Goal: Navigation & Orientation: Find specific page/section

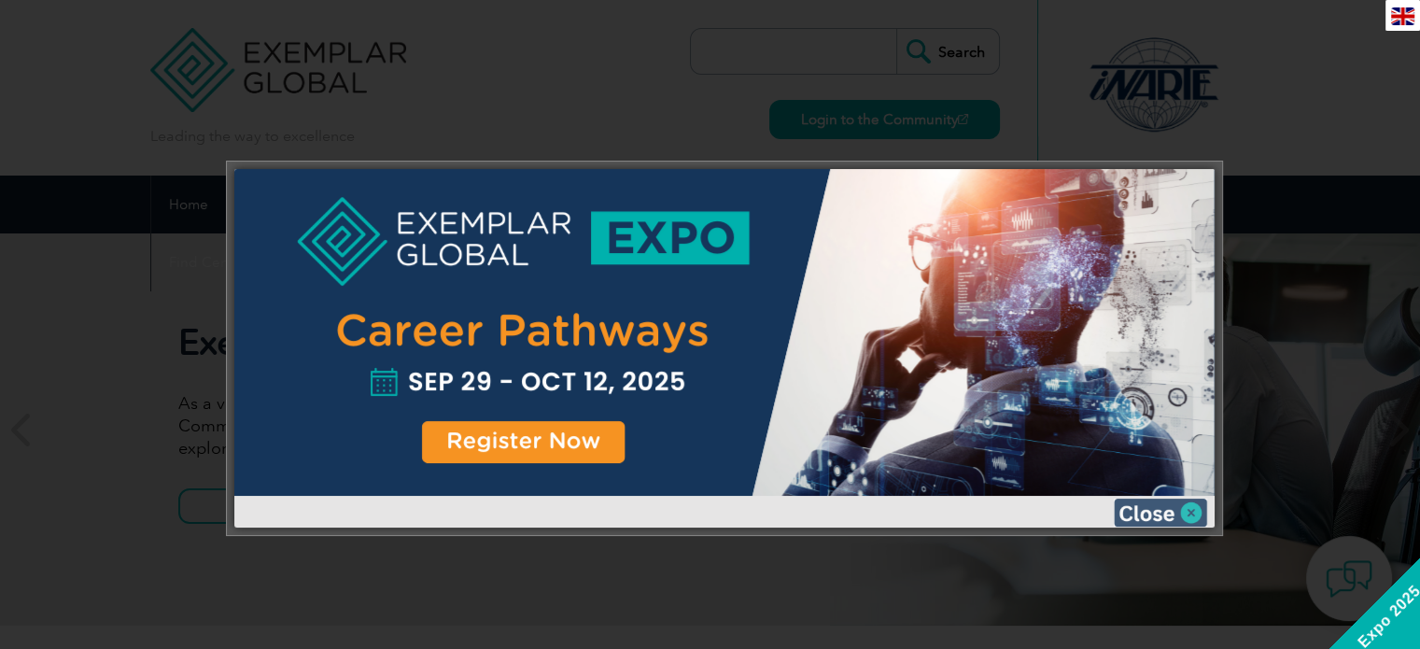
click at [1158, 511] on img at bounding box center [1160, 512] width 93 height 28
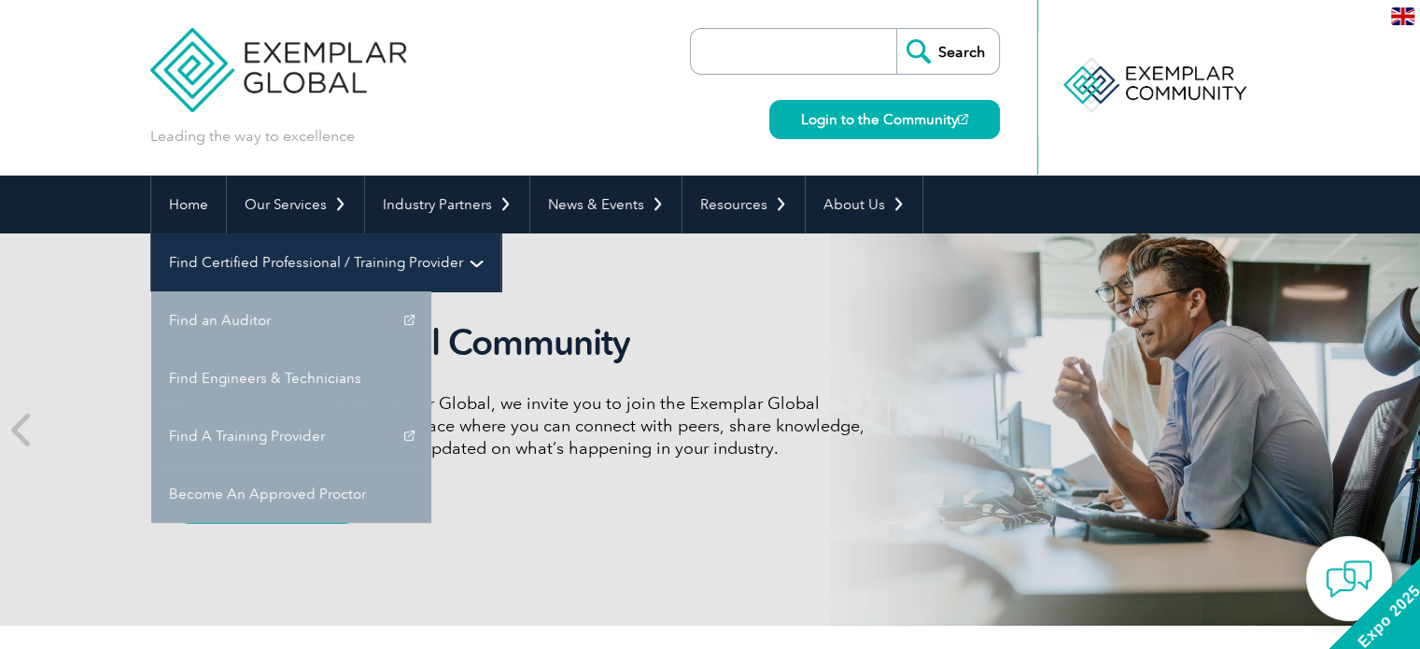
click at [500, 233] on link "Find Certified Professional / Training Provider" at bounding box center [325, 262] width 349 height 58
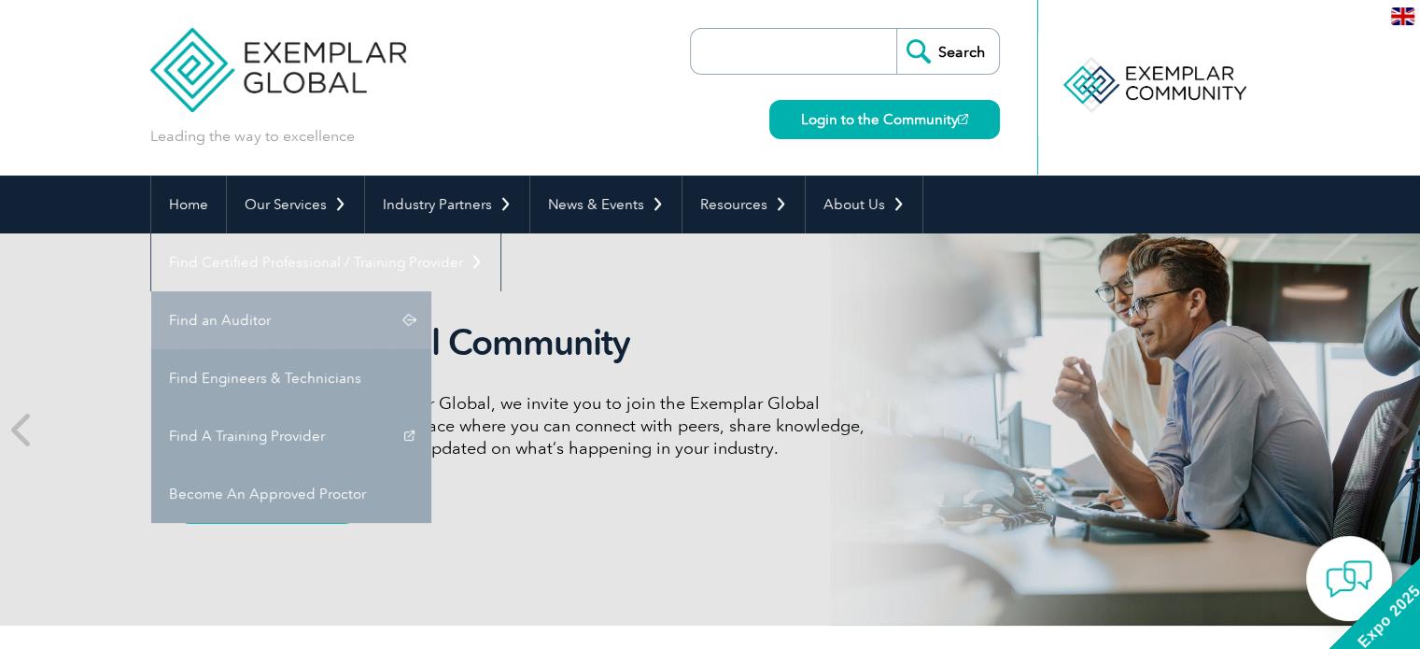
click at [431, 291] on link "Find an Auditor" at bounding box center [291, 320] width 280 height 58
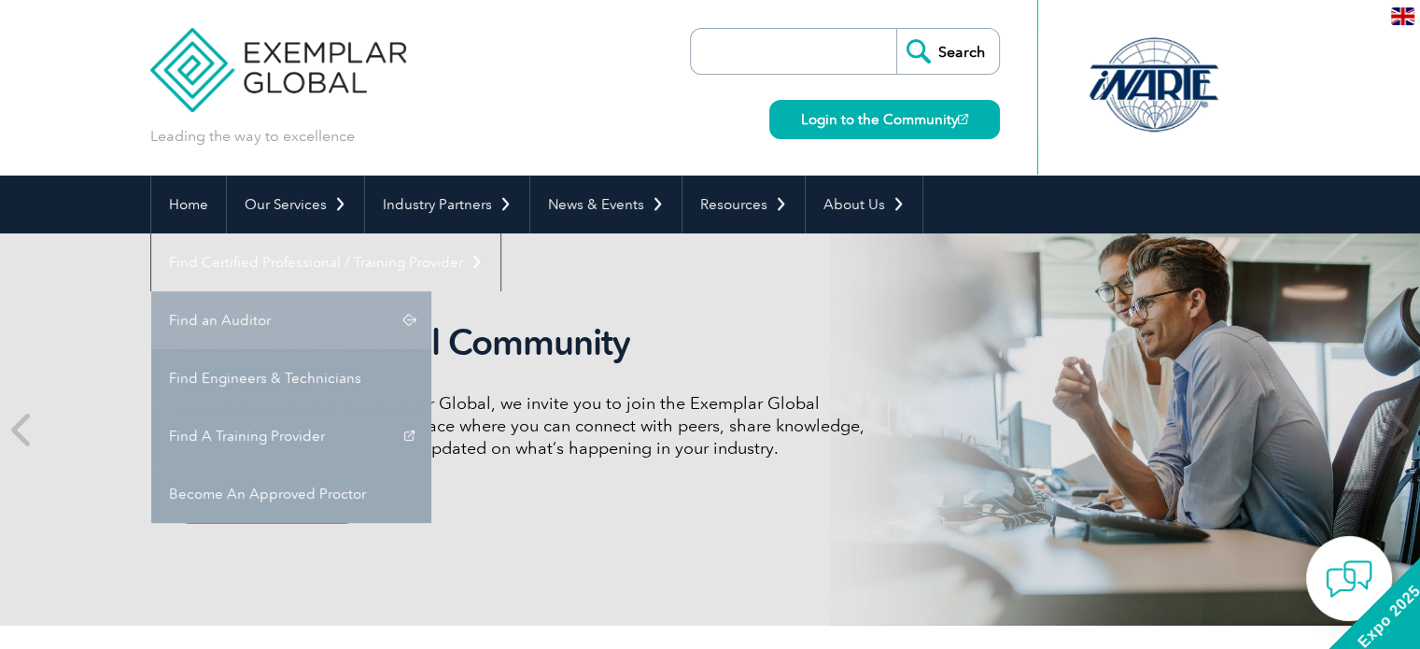
click at [431, 291] on link "Find an Auditor" at bounding box center [291, 320] width 280 height 58
